Goal: Task Accomplishment & Management: Use online tool/utility

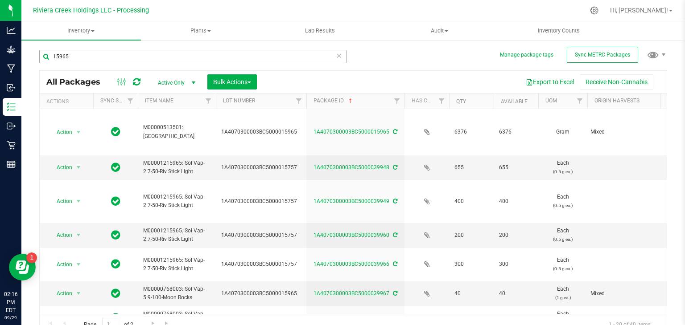
scroll to position [0, 392]
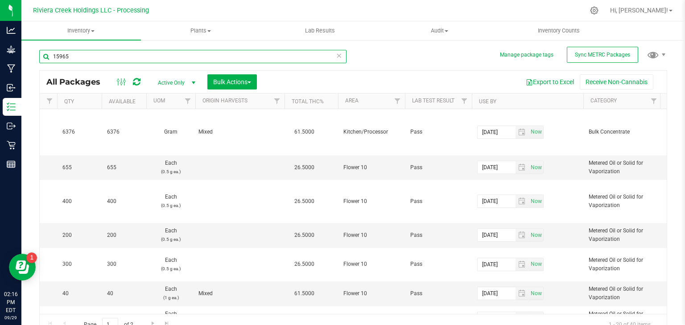
click at [121, 61] on input "15965" at bounding box center [192, 56] width 307 height 13
drag, startPoint x: 121, startPoint y: 61, endPoint x: 126, endPoint y: 59, distance: 5.4
click at [123, 61] on input "15965" at bounding box center [192, 56] width 307 height 13
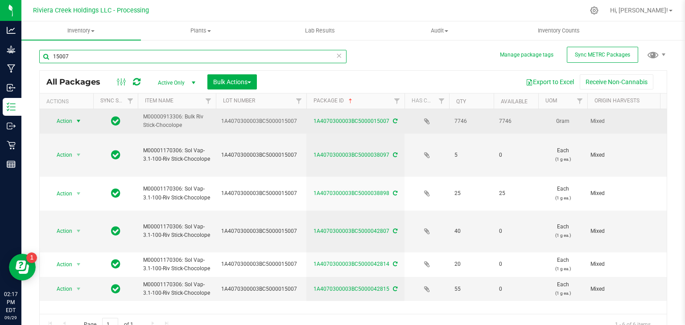
type input "15007"
click at [70, 120] on span "Action" at bounding box center [61, 121] width 24 height 12
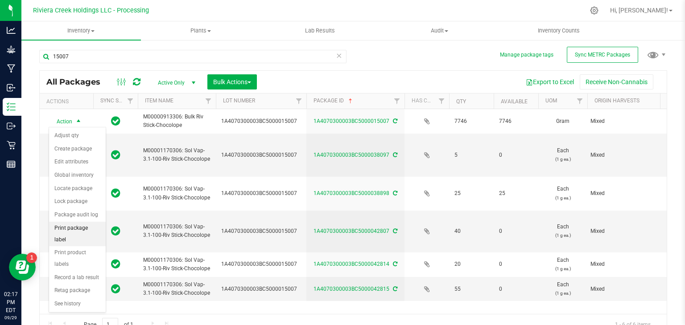
click at [71, 228] on li "Print package label" at bounding box center [77, 234] width 57 height 25
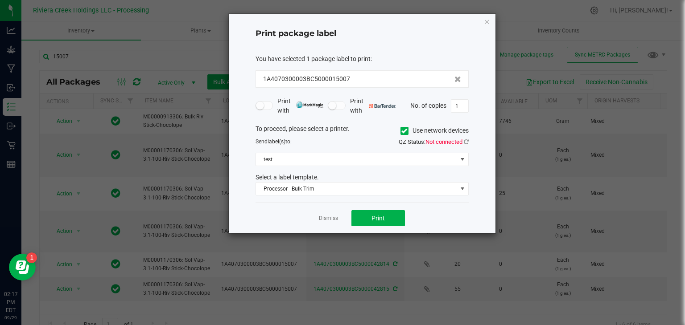
click at [402, 131] on icon at bounding box center [404, 131] width 6 height 0
click at [0, 0] on input "Use network devices" at bounding box center [0, 0] width 0 height 0
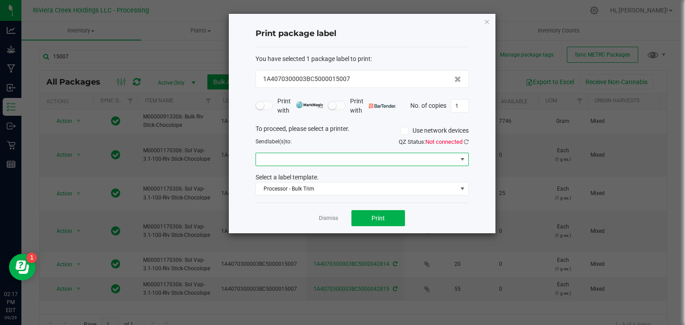
click at [464, 159] on span at bounding box center [462, 159] width 7 height 7
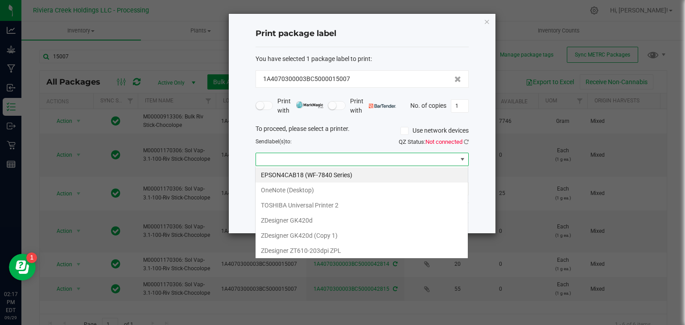
scroll to position [13, 213]
click at [285, 231] on 1\) "ZDesigner GK420d (Copy 1)" at bounding box center [361, 235] width 212 height 15
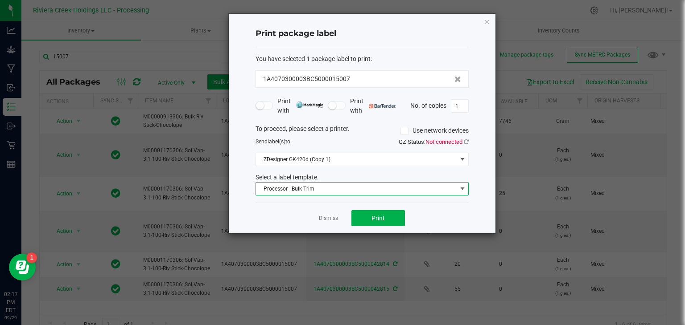
click at [312, 189] on span "Processor - Bulk Trim" at bounding box center [356, 189] width 201 height 12
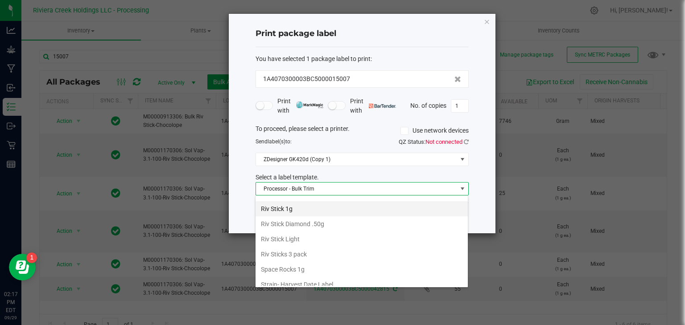
click at [297, 205] on li "Riv Stick 1g" at bounding box center [361, 208] width 212 height 15
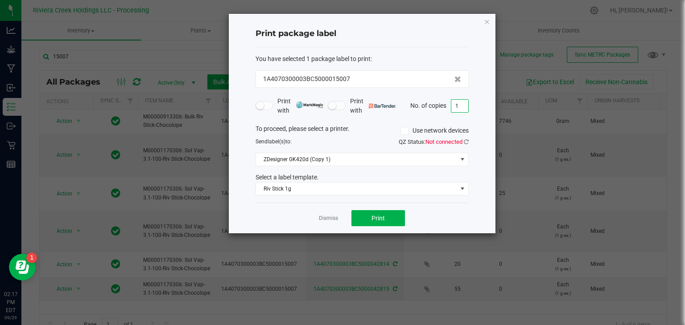
click at [459, 106] on input "1" at bounding box center [459, 106] width 17 height 12
type input "2"
click at [395, 218] on button "Print" at bounding box center [377, 218] width 53 height 16
click at [423, 29] on h4 "Print package label" at bounding box center [361, 34] width 213 height 12
click at [487, 22] on icon "button" at bounding box center [487, 21] width 6 height 11
